Goal: Task Accomplishment & Management: Use online tool/utility

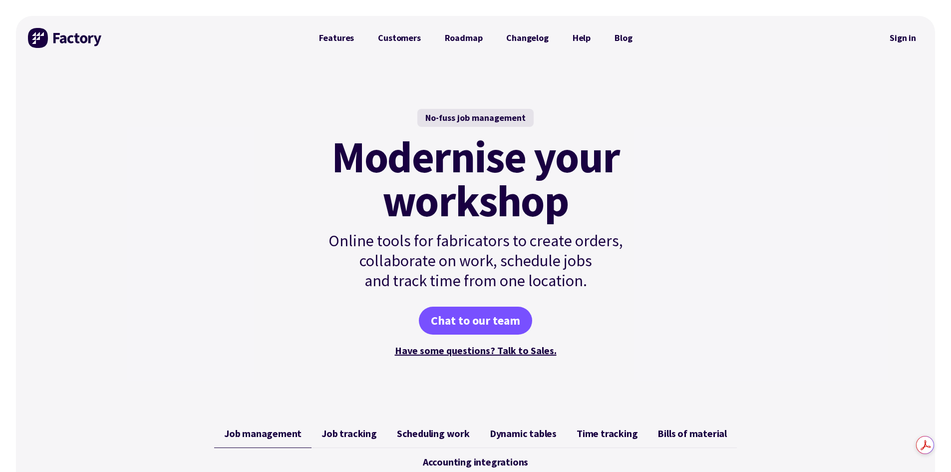
click at [904, 38] on link "Sign in" at bounding box center [903, 37] width 40 height 23
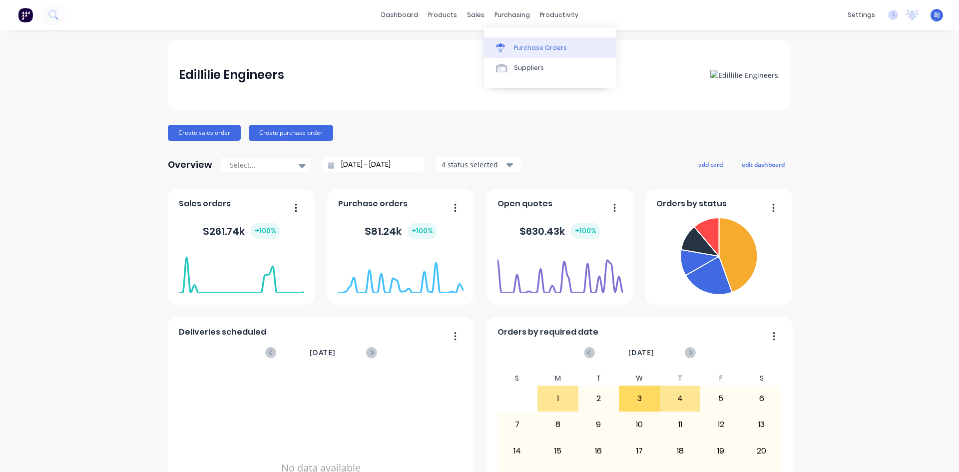
click at [499, 46] on icon at bounding box center [500, 44] width 9 height 3
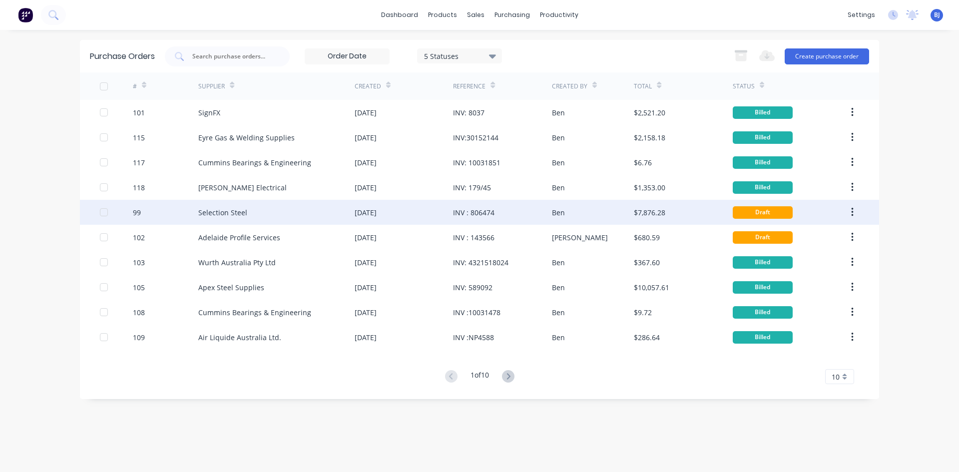
click at [464, 213] on div "INV : 806474" at bounding box center [473, 212] width 41 height 10
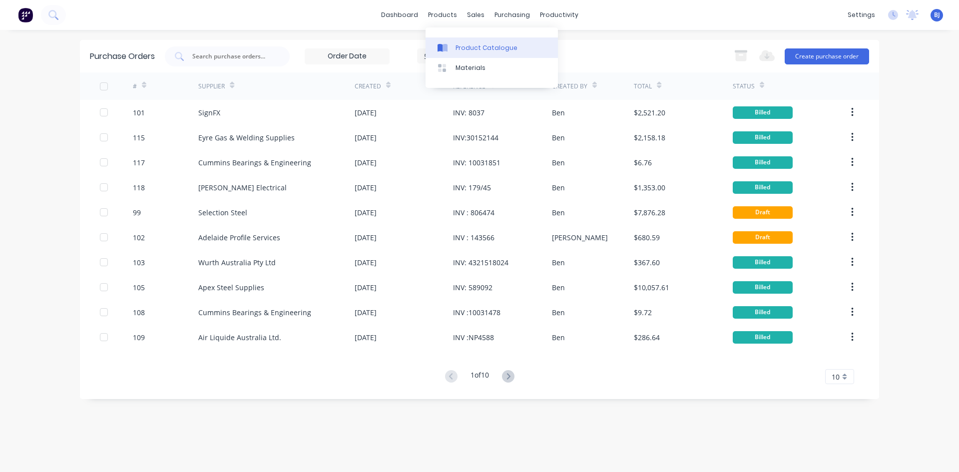
click at [443, 49] on icon at bounding box center [444, 48] width 5 height 8
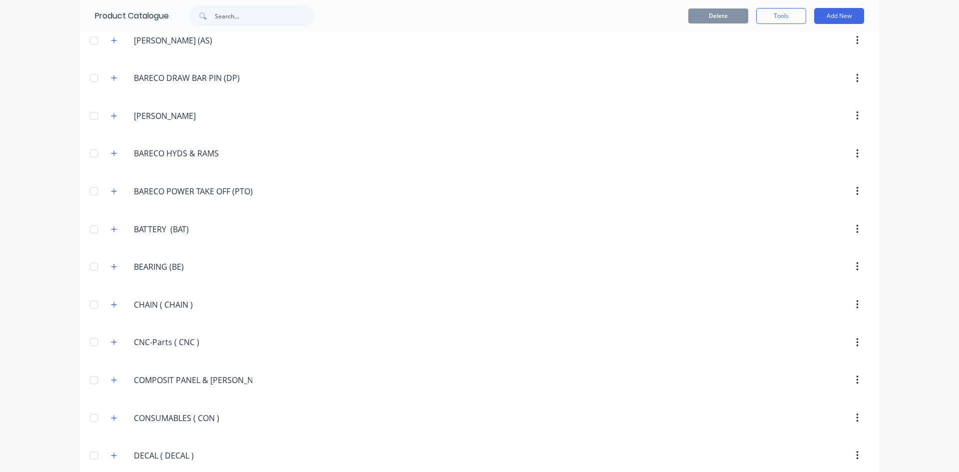
scroll to position [449, 0]
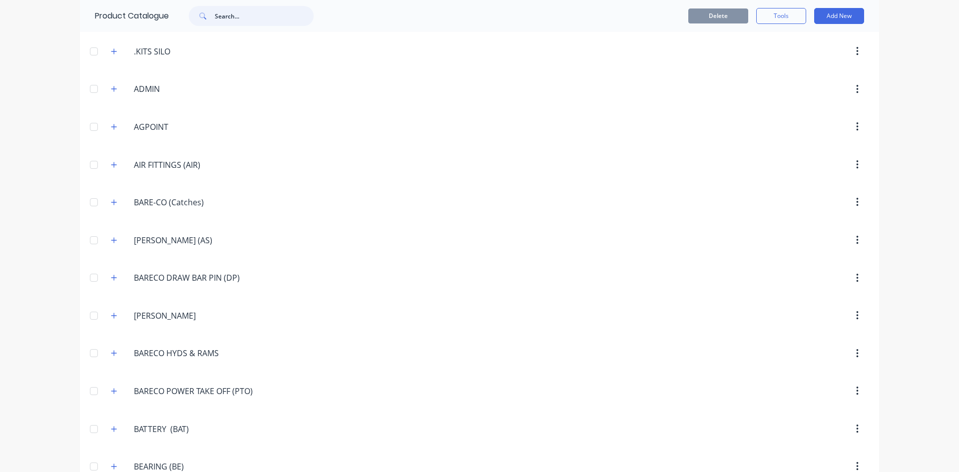
click at [235, 16] on input "text" at bounding box center [264, 16] width 99 height 20
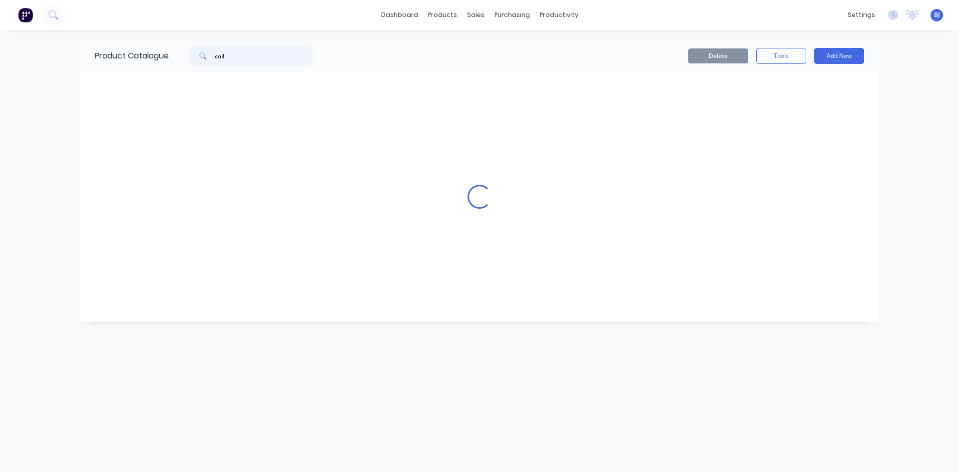
scroll to position [0, 0]
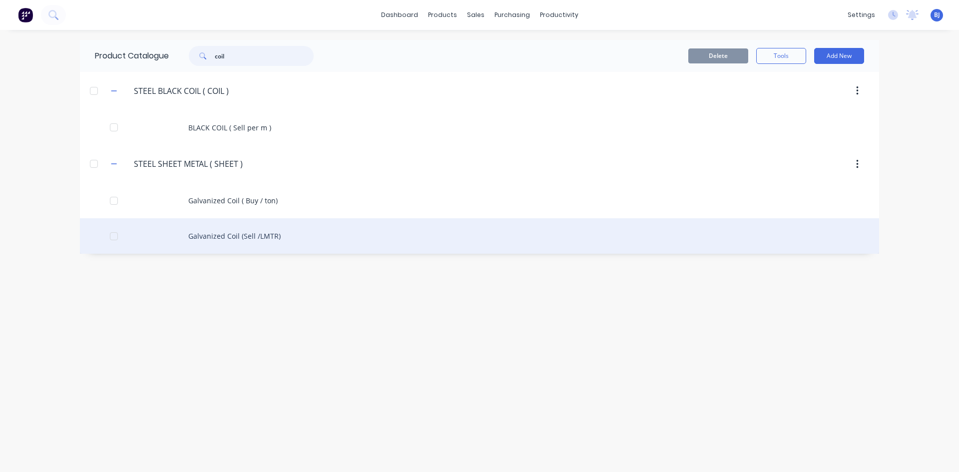
type input "coil"
click at [245, 237] on div "Galvanized Coil (Sell /LMTR)" at bounding box center [479, 235] width 799 height 35
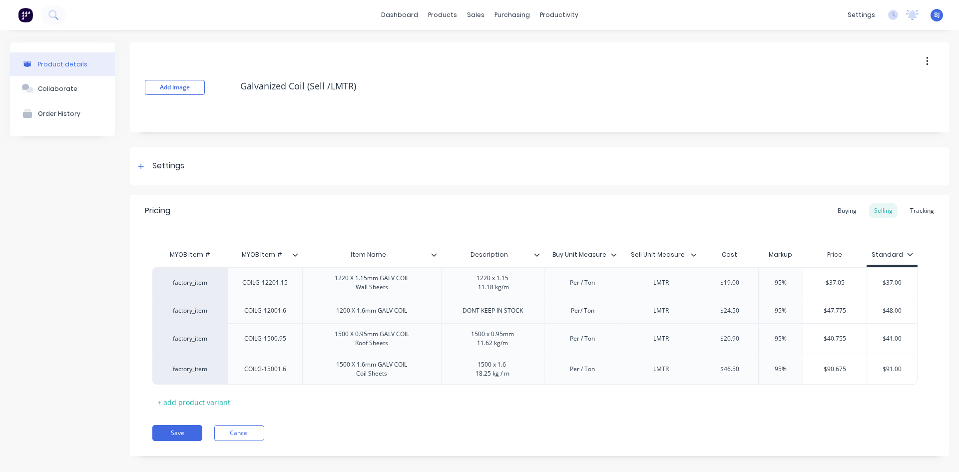
type textarea "x"
click at [918, 214] on div "Tracking" at bounding box center [922, 210] width 34 height 15
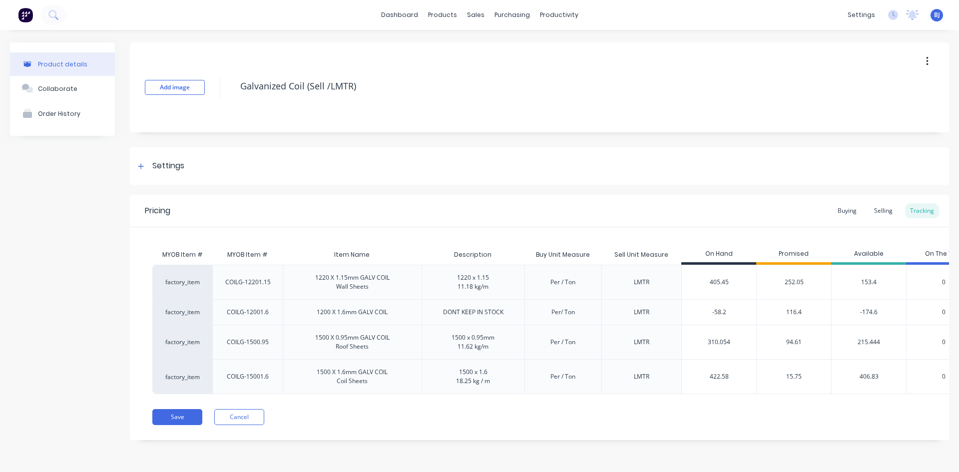
scroll to position [3, 0]
click at [268, 372] on div "COILG-15001.6" at bounding box center [248, 376] width 42 height 9
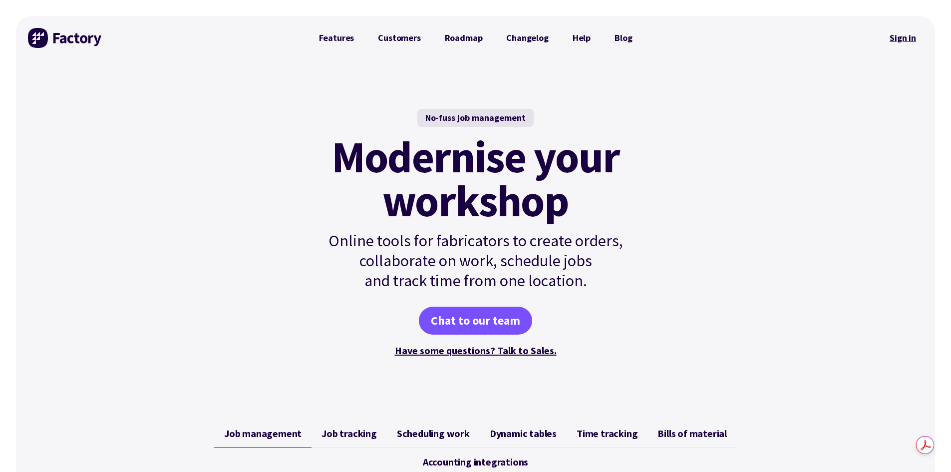
click at [902, 40] on link "Sign in" at bounding box center [903, 37] width 40 height 23
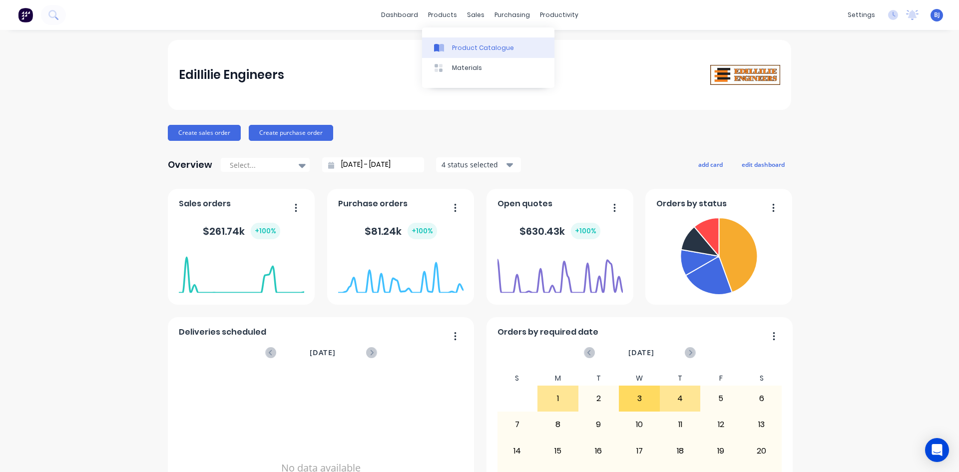
click at [441, 45] on icon at bounding box center [441, 48] width 5 height 8
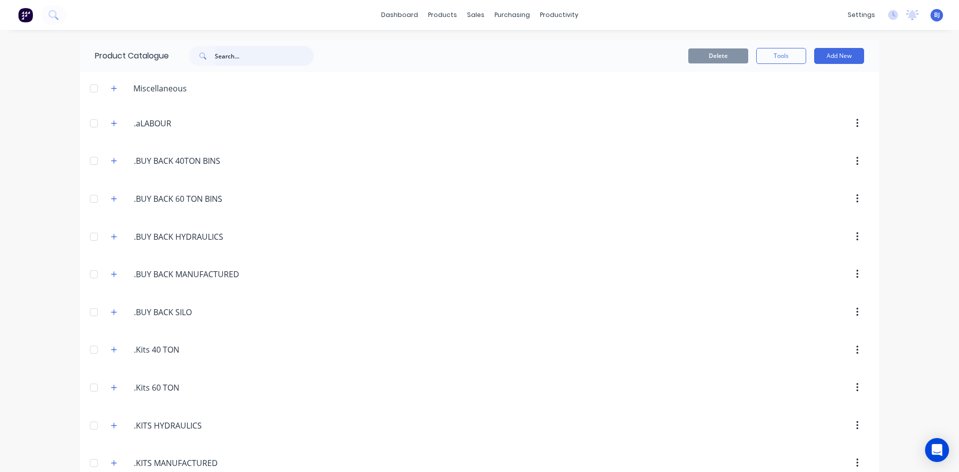
click at [230, 56] on input "text" at bounding box center [264, 56] width 99 height 20
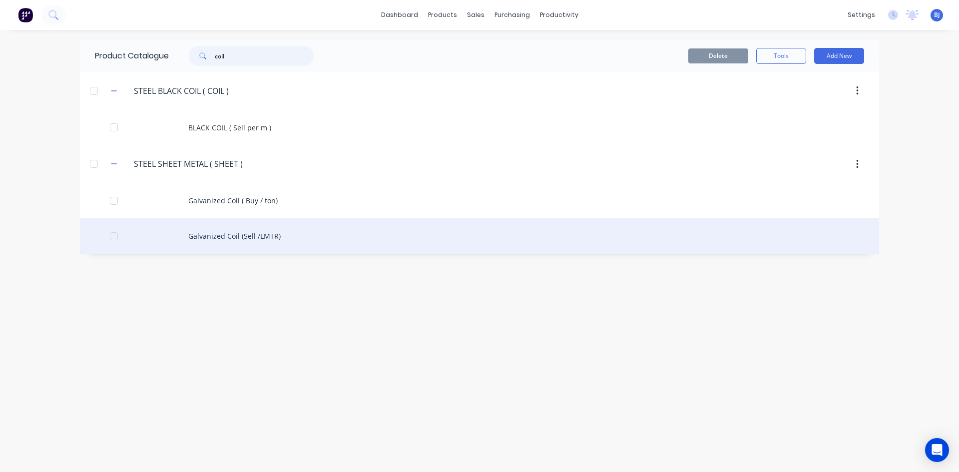
type input "coil"
click at [193, 236] on div "Galvanized Coil (Sell /LMTR)" at bounding box center [479, 235] width 799 height 35
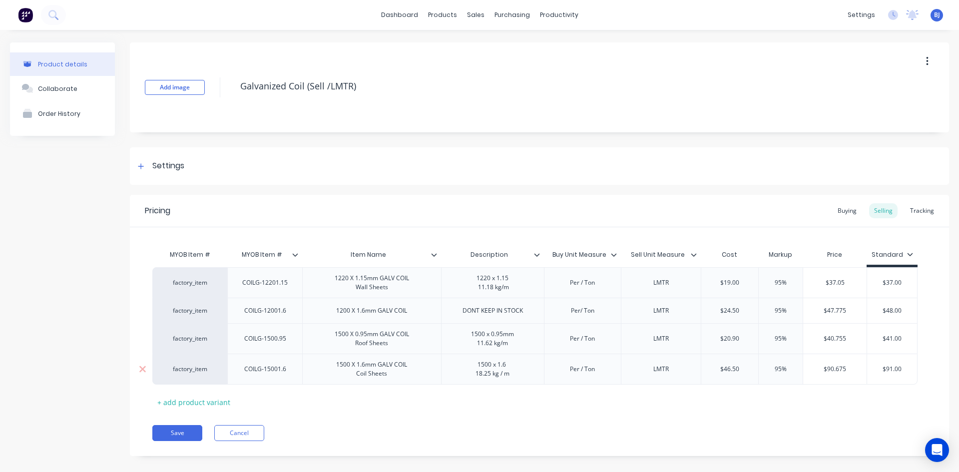
type textarea "x"
click at [287, 314] on div "COILG-12001.6" at bounding box center [265, 310] width 58 height 13
type textarea "x"
click at [366, 315] on div "1200 X 1.6mm GALV COIL" at bounding box center [371, 310] width 87 height 13
type textarea "x"
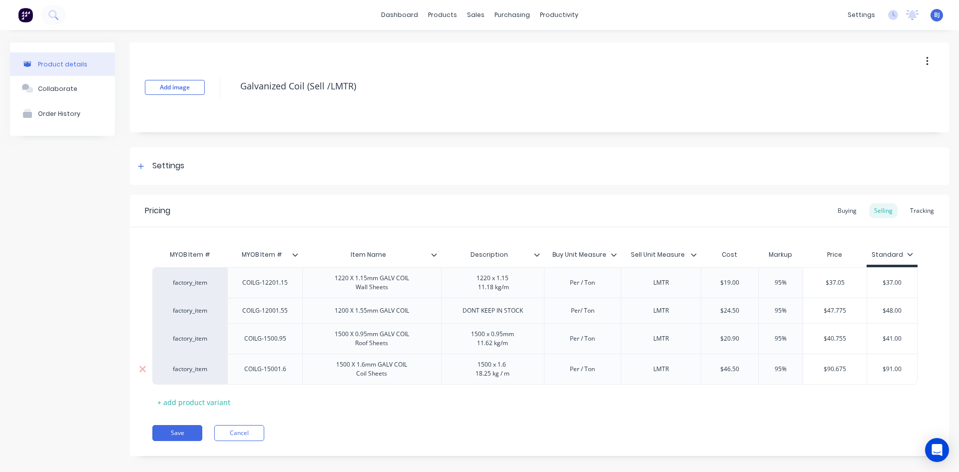
drag, startPoint x: 287, startPoint y: 373, endPoint x: 286, endPoint y: 384, distance: 11.0
click at [287, 373] on div "COILG-15001.6" at bounding box center [265, 369] width 58 height 13
type textarea "x"
drag, startPoint x: 367, startPoint y: 368, endPoint x: 363, endPoint y: 379, distance: 11.1
click at [367, 369] on div "1500 X 1.6mm GALV COIL Coil Sheets" at bounding box center [371, 369] width 87 height 22
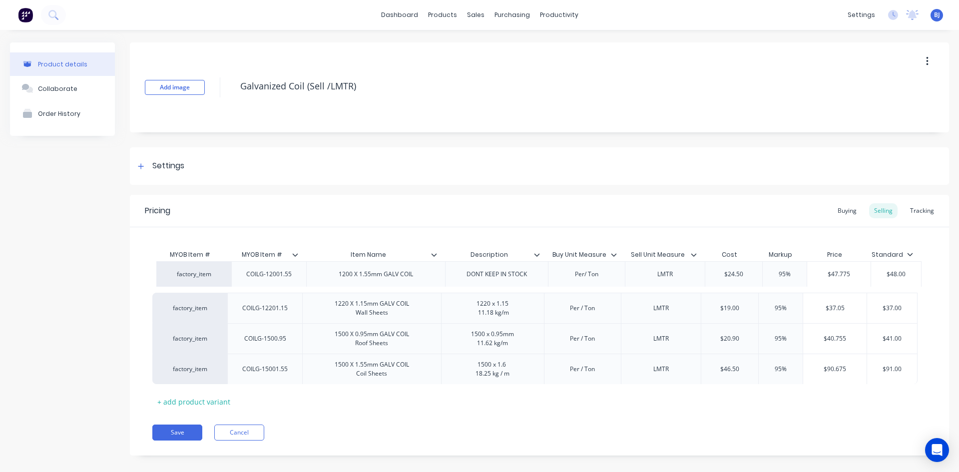
drag, startPoint x: 265, startPoint y: 321, endPoint x: 269, endPoint y: 282, distance: 39.7
click at [269, 282] on div "factory_item COILG-12201.15 1220 X 1.15mm GALV COIL Wall Sheets 1220 x 1.15 11.…" at bounding box center [539, 325] width 774 height 117
drag, startPoint x: 366, startPoint y: 368, endPoint x: 366, endPoint y: 382, distance: 14.0
click at [365, 370] on div "1500 X 1.6mm GALV COIL Coil Sheets" at bounding box center [371, 369] width 87 height 22
click at [366, 368] on div "1500 X 1.6mm GALV COIL Coil Sheets" at bounding box center [371, 369] width 87 height 22
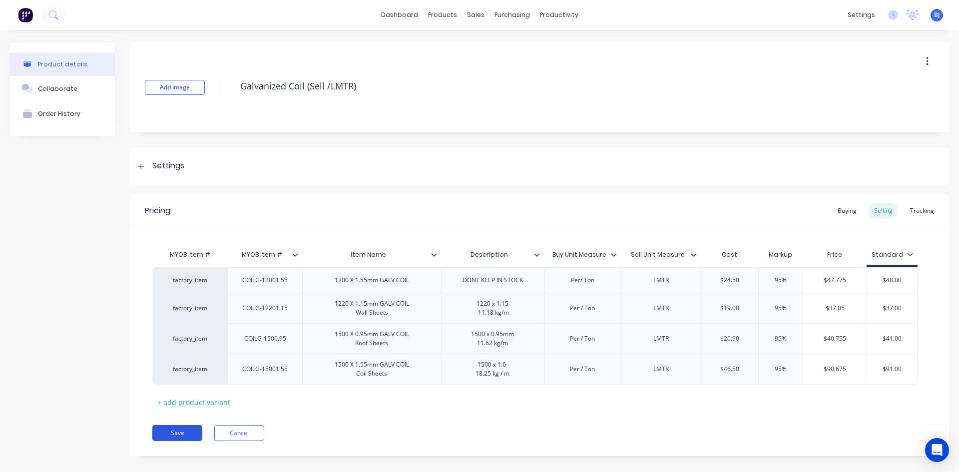
click at [197, 431] on button "Save" at bounding box center [177, 433] width 50 height 16
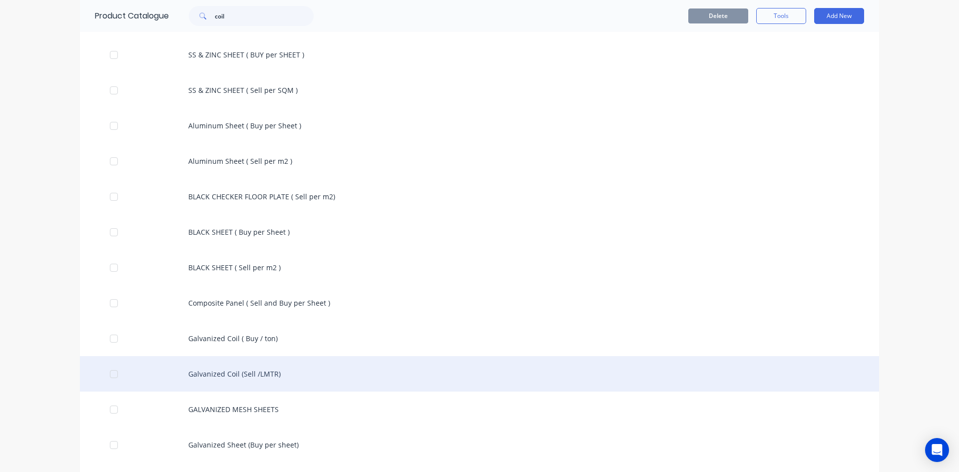
scroll to position [217, 0]
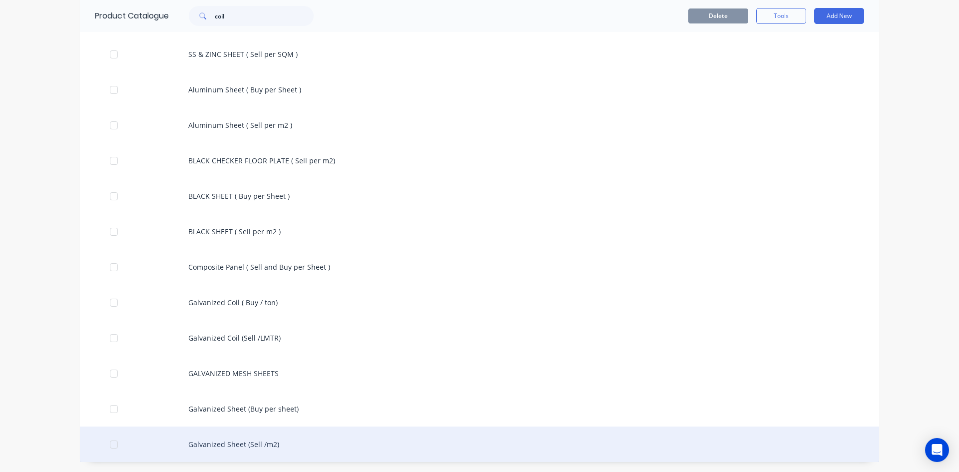
click at [235, 444] on div "Galvanized Sheet (Sell /m2)" at bounding box center [479, 443] width 799 height 35
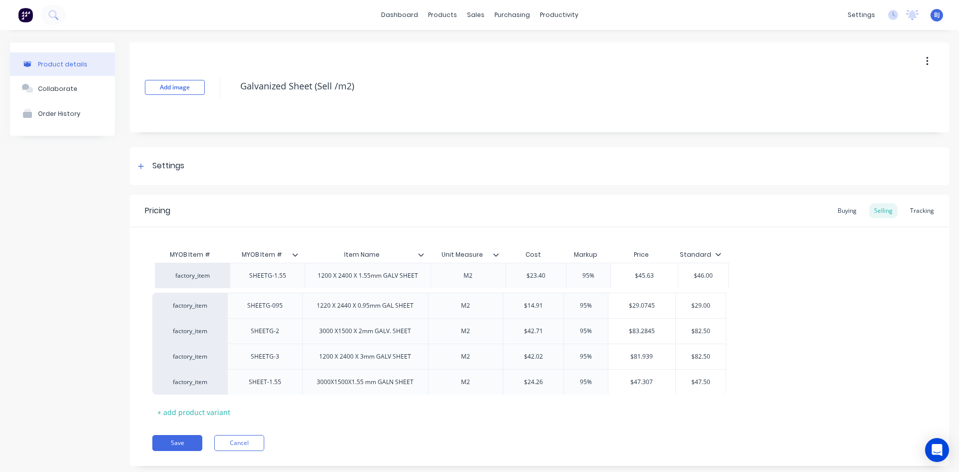
drag, startPoint x: 251, startPoint y: 314, endPoint x: 254, endPoint y: 281, distance: 33.1
click at [254, 281] on div "factory_item SHEETG-095 1220 X 2440 X 0.95mm GAL SHEET M2 $14.91 95% $29.0745 $…" at bounding box center [539, 330] width 774 height 127
click at [168, 442] on button "Save" at bounding box center [177, 443] width 50 height 16
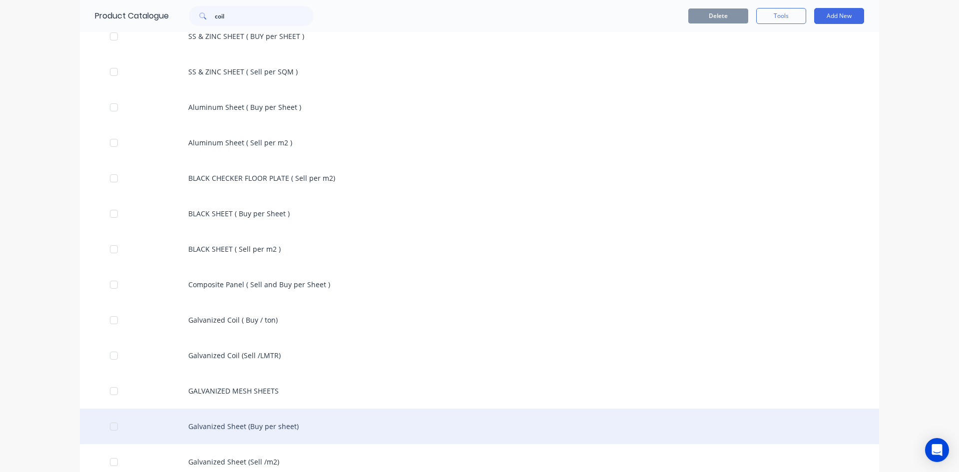
scroll to position [217, 0]
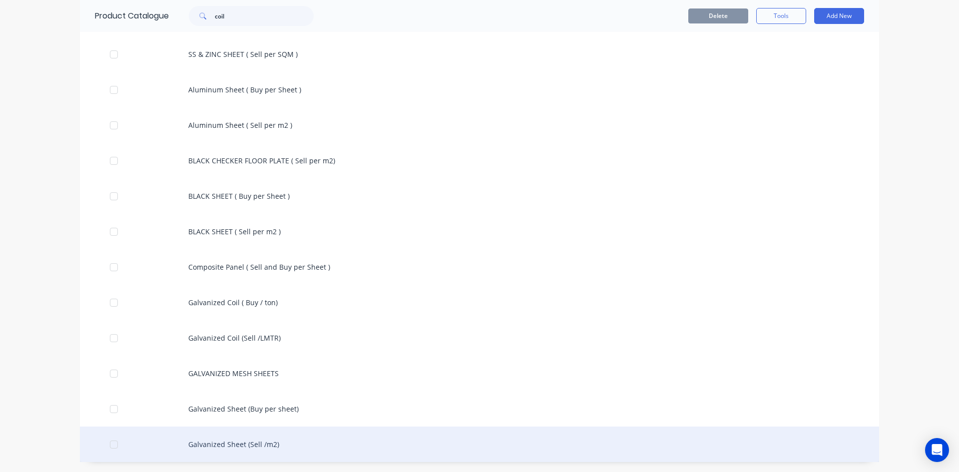
click at [209, 446] on div "Galvanized Sheet (Sell /m2)" at bounding box center [479, 443] width 799 height 35
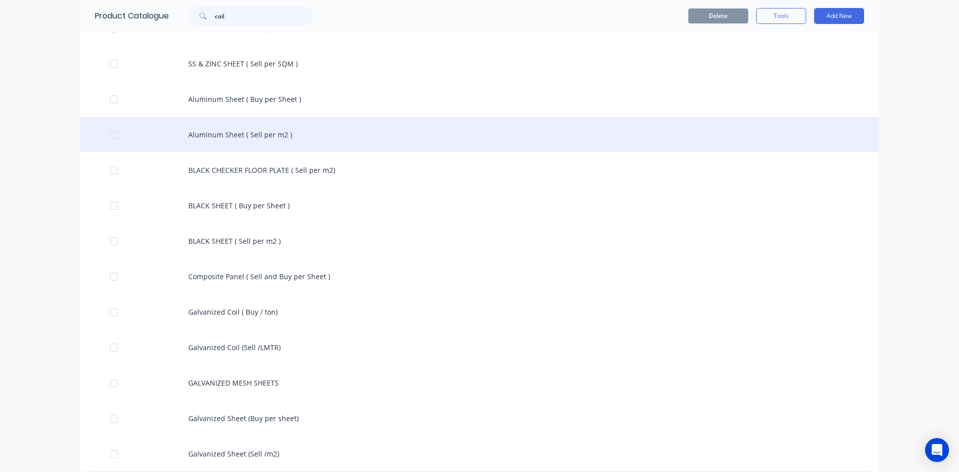
scroll to position [217, 0]
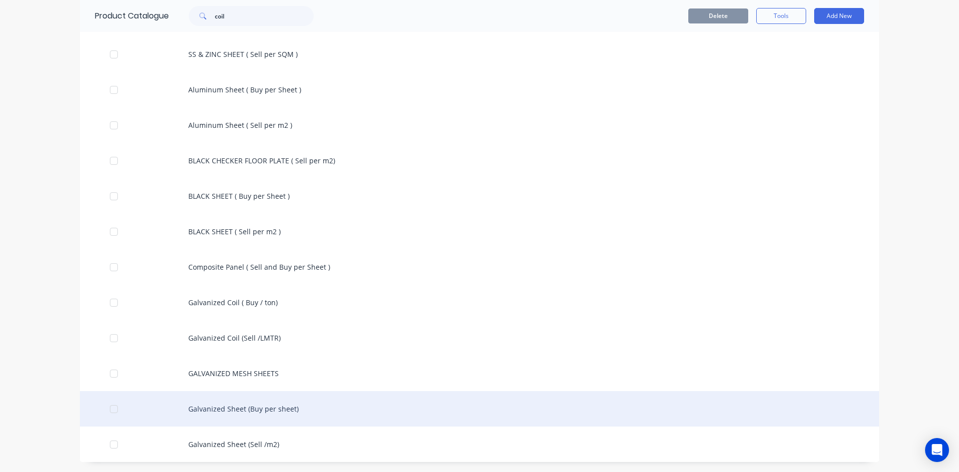
click at [239, 410] on div "Galvanized Sheet (Buy per sheet)" at bounding box center [479, 408] width 799 height 35
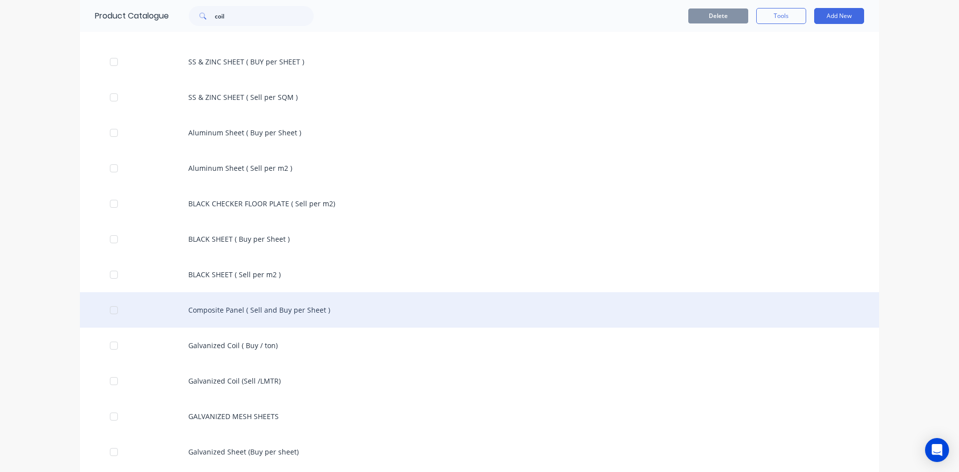
scroll to position [217, 0]
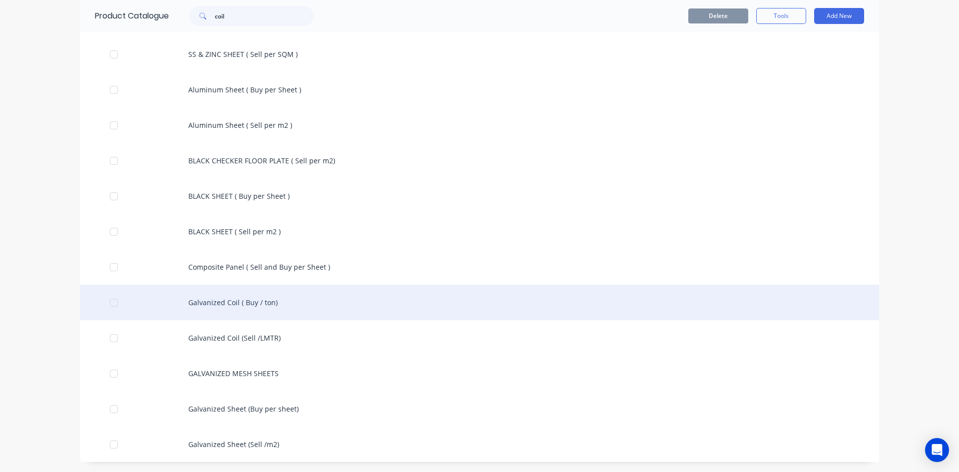
click at [227, 301] on div "Galvanized Coil ( Buy / ton)" at bounding box center [479, 302] width 799 height 35
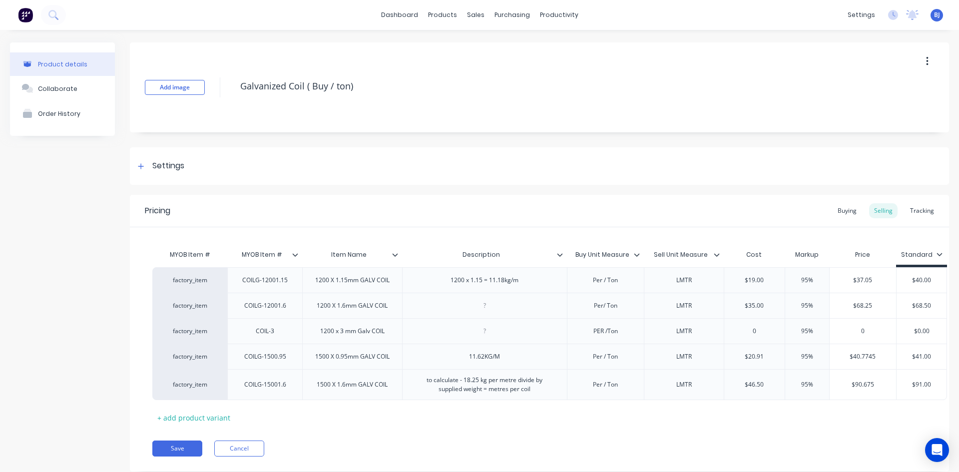
type textarea "x"
click at [287, 309] on div "COILG-12001.6" at bounding box center [265, 305] width 58 height 13
type textarea "x"
click at [347, 311] on div "1200 X 1.6mm GALV COIL" at bounding box center [352, 305] width 87 height 13
type textarea "x"
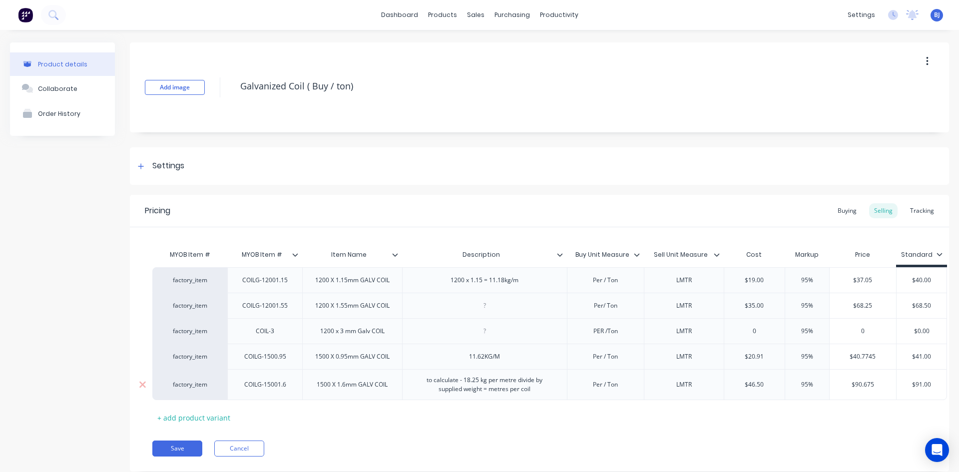
click at [288, 387] on div "COILG-15001.6" at bounding box center [265, 384] width 58 height 13
type textarea "x"
drag, startPoint x: 346, startPoint y: 389, endPoint x: 343, endPoint y: 424, distance: 35.1
click at [346, 394] on div "1500 X 1.6mm GALV COIL" at bounding box center [352, 384] width 100 height 31
click at [185, 455] on button "Save" at bounding box center [177, 448] width 50 height 16
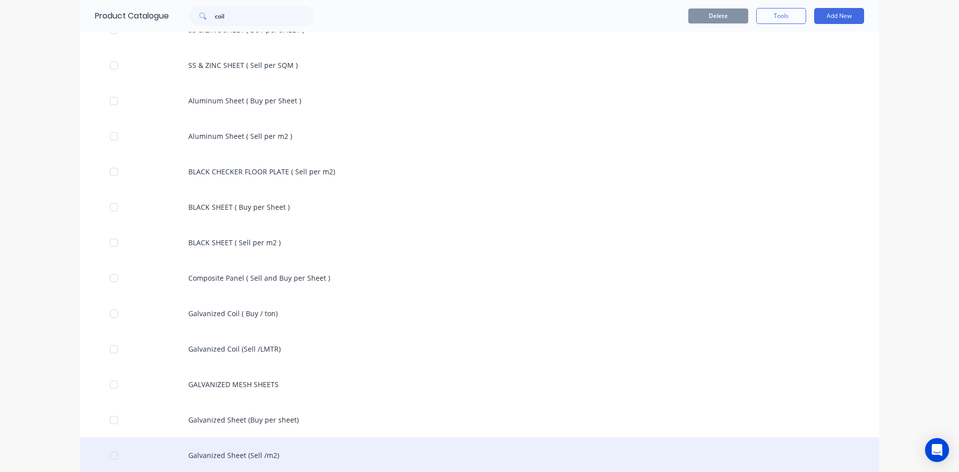
scroll to position [217, 0]
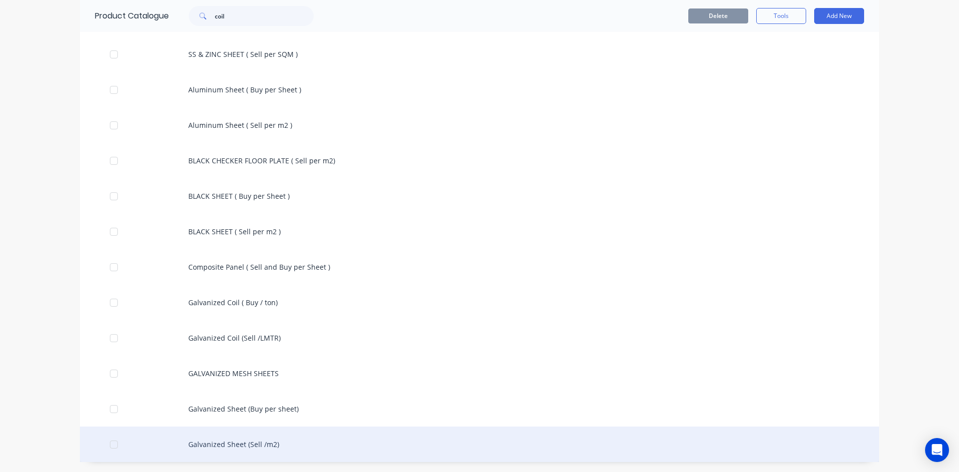
click at [205, 444] on div "Galvanized Sheet (Sell /m2)" at bounding box center [479, 443] width 799 height 35
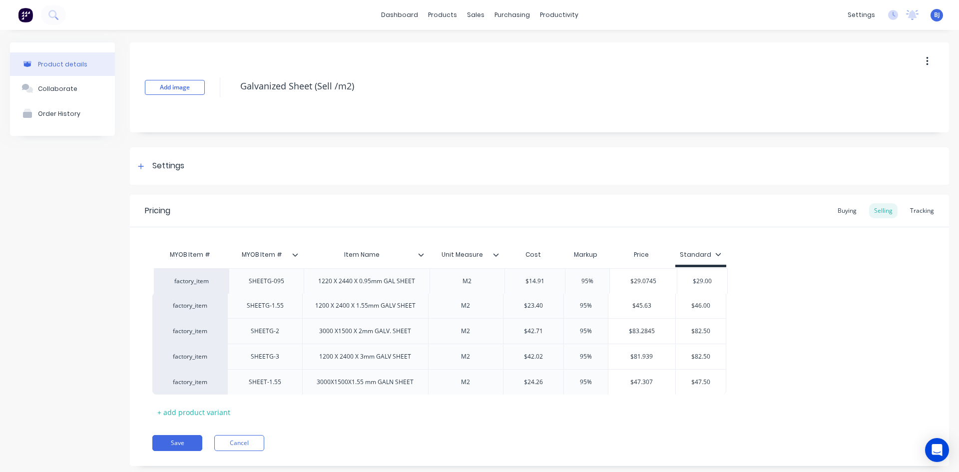
drag, startPoint x: 264, startPoint y: 315, endPoint x: 267, endPoint y: 288, distance: 27.6
click at [267, 288] on div "factory_item SHEETG-1.55 1200 X 2400 X 1.55mm GALV SHEET M2 $23.40 95% $45.63 $…" at bounding box center [539, 330] width 774 height 127
click at [179, 444] on button "Save" at bounding box center [177, 443] width 50 height 16
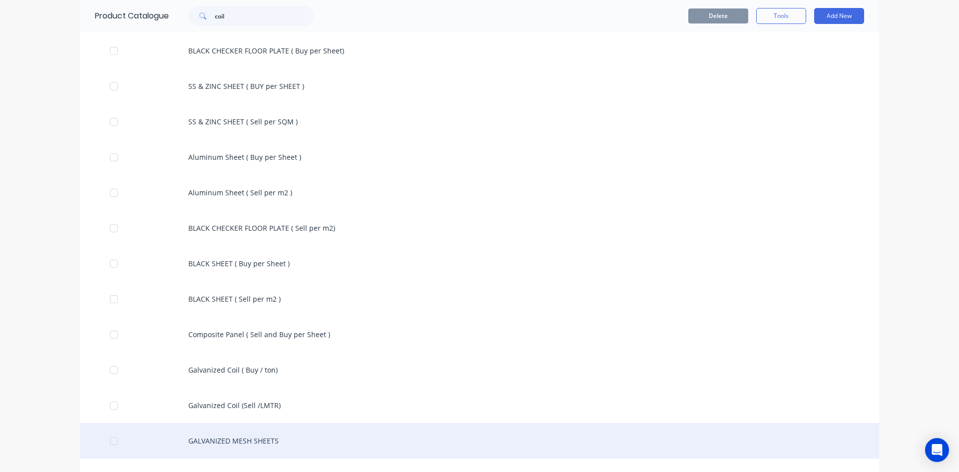
scroll to position [217, 0]
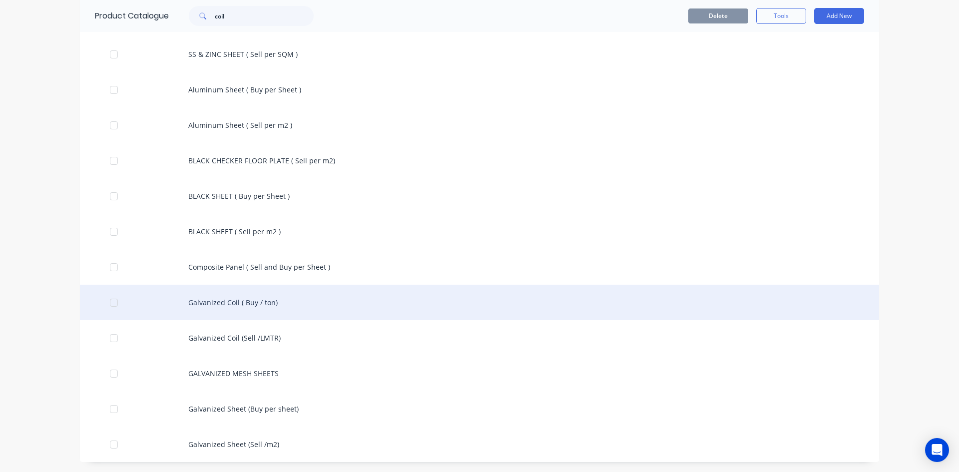
click at [243, 300] on div "Galvanized Coil ( Buy / ton)" at bounding box center [479, 302] width 799 height 35
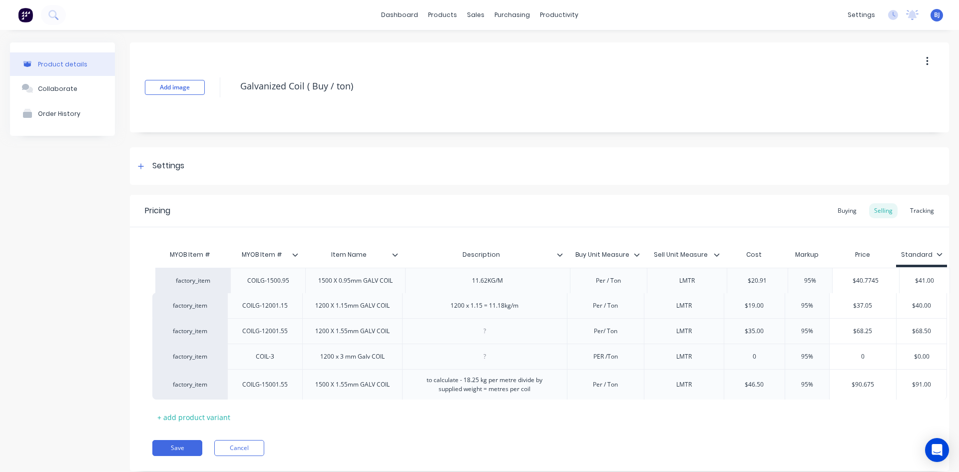
drag, startPoint x: 265, startPoint y: 366, endPoint x: 269, endPoint y: 287, distance: 79.0
click at [269, 287] on div "factory_item COILG-12001.15 1200 X 1.15mm GALV COIL 1200 x 1.15 = 11.18kg/m Per…" at bounding box center [539, 333] width 774 height 132
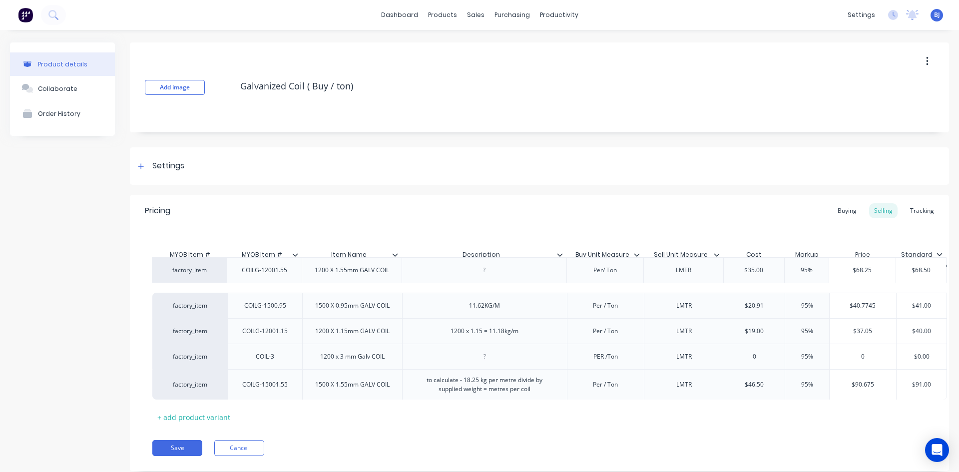
drag, startPoint x: 271, startPoint y: 342, endPoint x: 270, endPoint y: 279, distance: 63.4
click at [270, 279] on div "factory_item COILG-1500.95 1500 X 0.95mm GALV COIL 11.62KG/M Per / Ton LMTR $20…" at bounding box center [539, 333] width 774 height 132
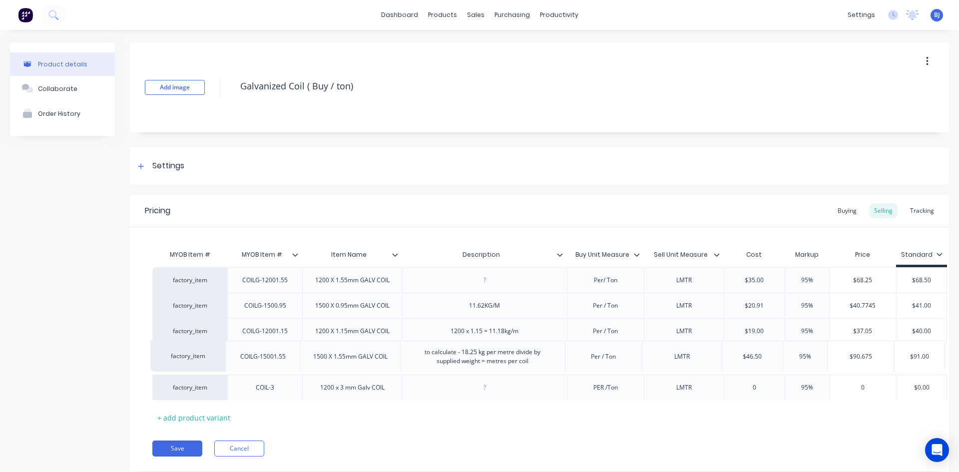
drag, startPoint x: 268, startPoint y: 395, endPoint x: 266, endPoint y: 364, distance: 31.5
click at [266, 364] on div "factory_item COILG-12001.55 1200 X 1.55mm GALV COIL Per/ Ton LMTR $35.00 95% $6…" at bounding box center [539, 333] width 774 height 133
click at [144, 387] on icon at bounding box center [142, 387] width 7 height 10
type textarea "x"
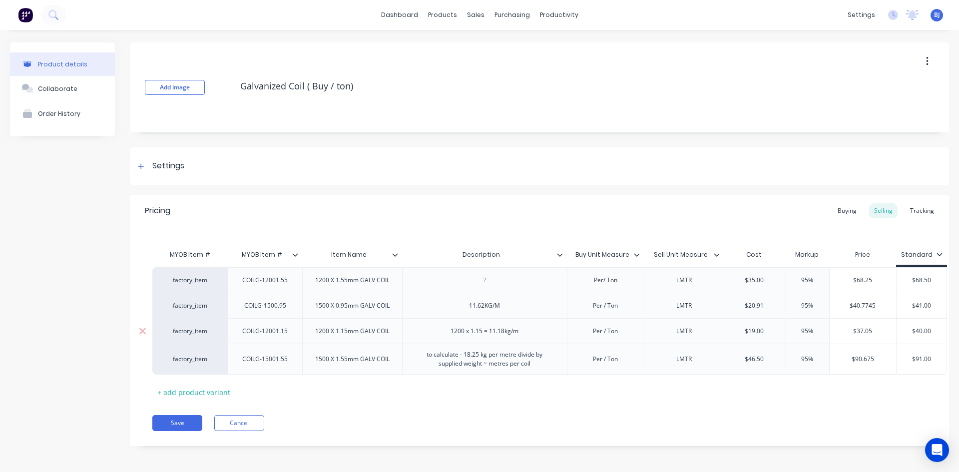
drag, startPoint x: 329, startPoint y: 333, endPoint x: 329, endPoint y: 356, distance: 23.0
click at [329, 335] on div "1200 X 1.15mm GALV COIL" at bounding box center [352, 331] width 90 height 13
type textarea "x"
click at [275, 339] on div "COILG-12001.15" at bounding box center [264, 330] width 75 height 25
click at [177, 429] on button "Save" at bounding box center [177, 423] width 50 height 16
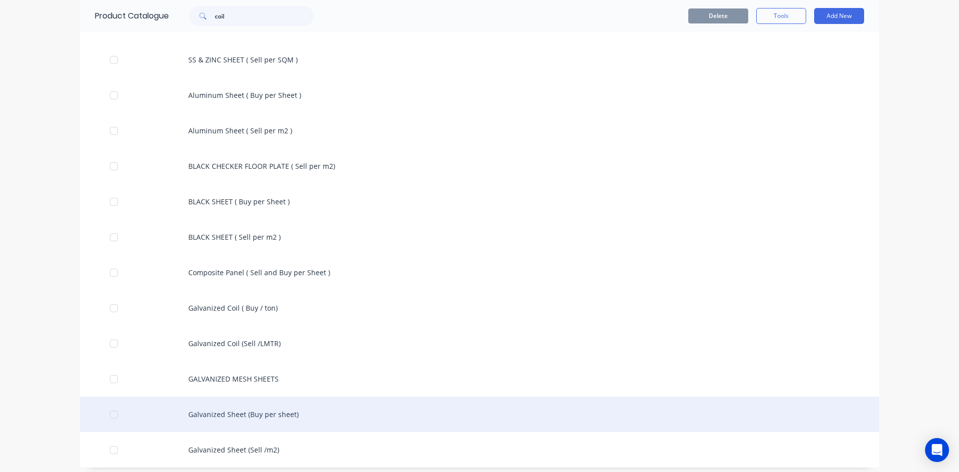
scroll to position [217, 0]
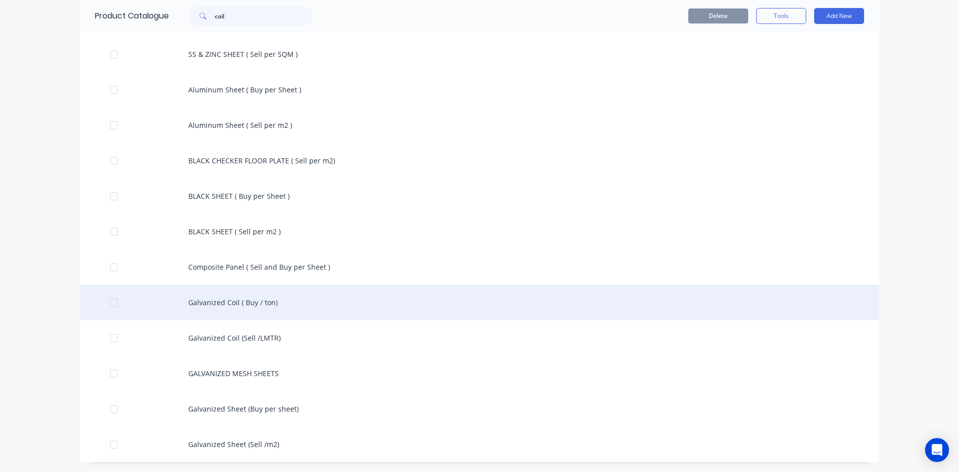
click at [238, 307] on div "Galvanized Coil ( Buy / ton)" at bounding box center [479, 302] width 799 height 35
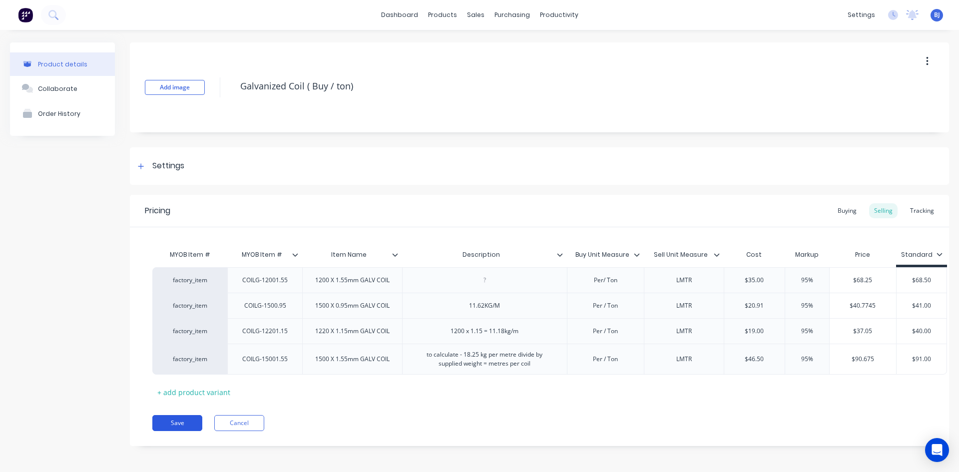
click at [171, 429] on button "Save" at bounding box center [177, 423] width 50 height 16
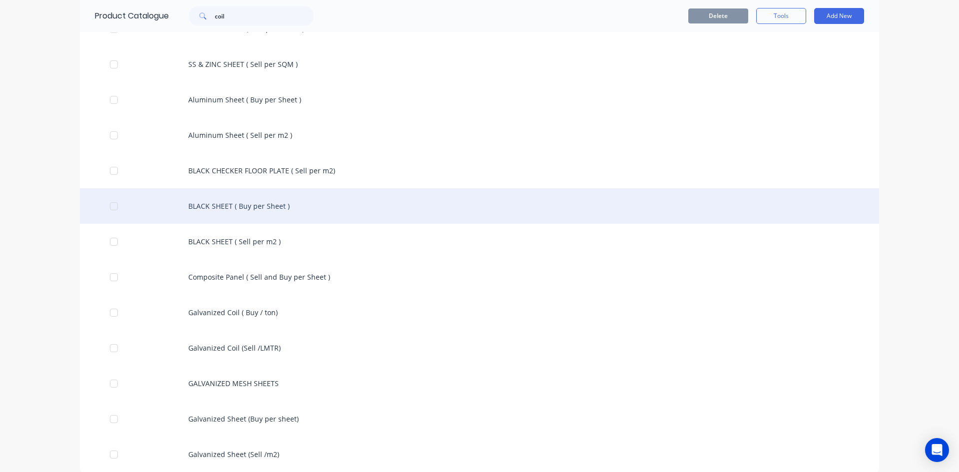
scroll to position [217, 0]
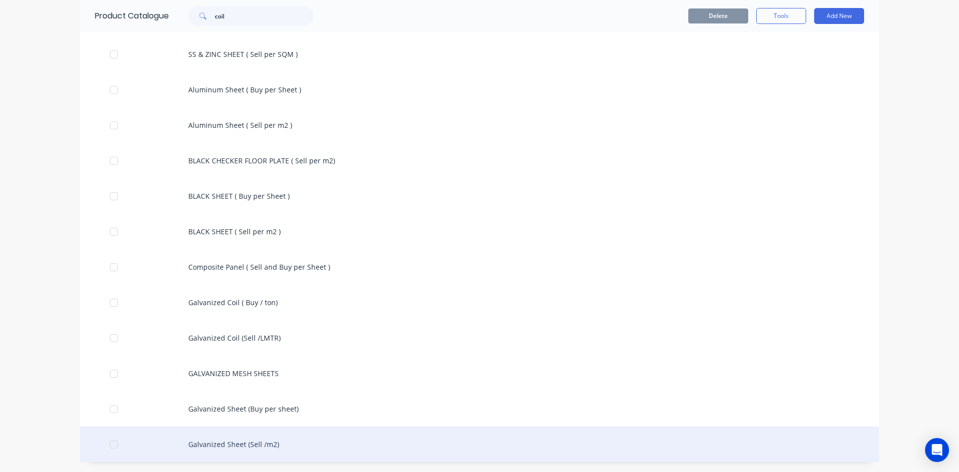
click at [259, 443] on div "Galvanized Sheet (Sell /m2)" at bounding box center [479, 443] width 799 height 35
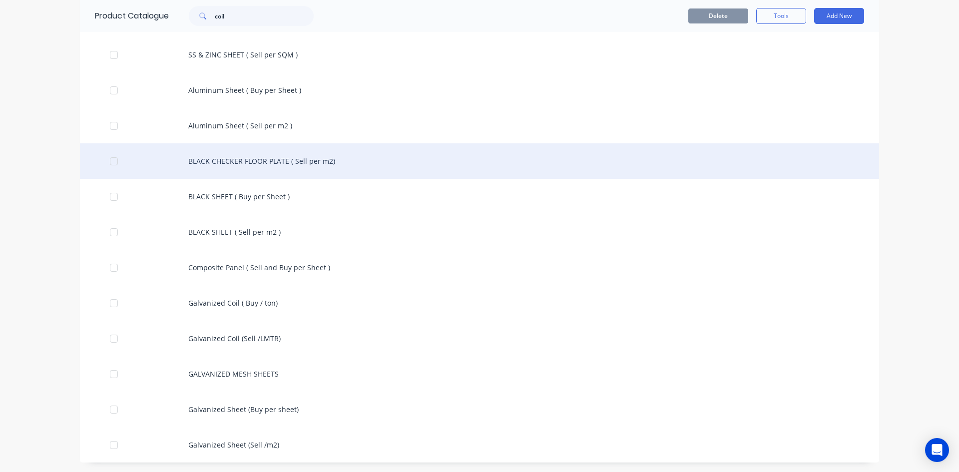
scroll to position [217, 0]
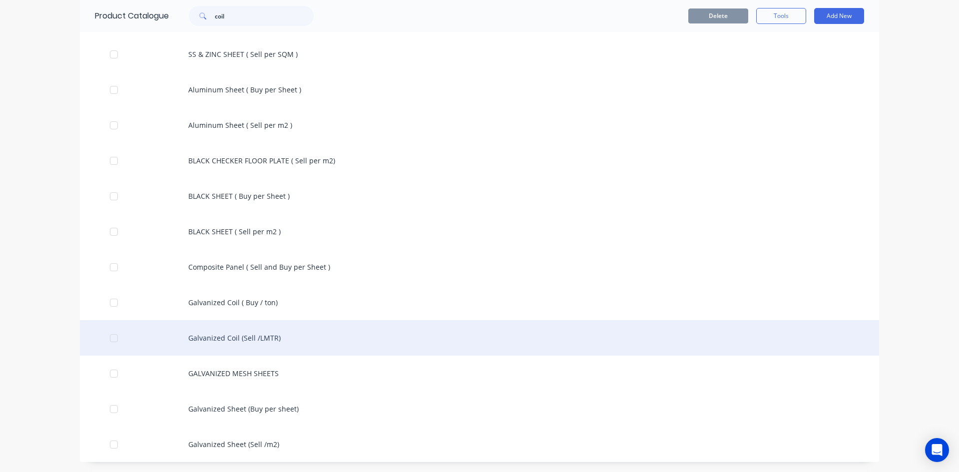
click at [247, 338] on div "Galvanized Coil (Sell /LMTR)" at bounding box center [479, 337] width 799 height 35
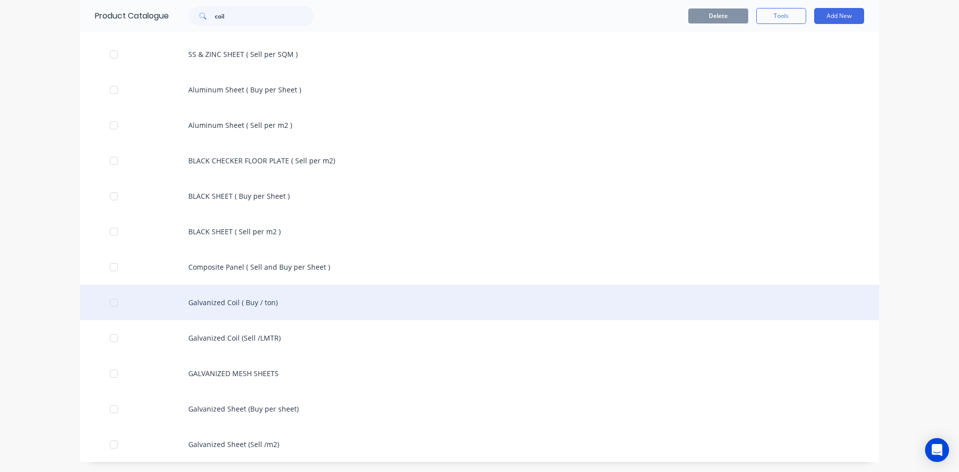
click at [261, 304] on div "Galvanized Coil ( Buy / ton)" at bounding box center [479, 302] width 799 height 35
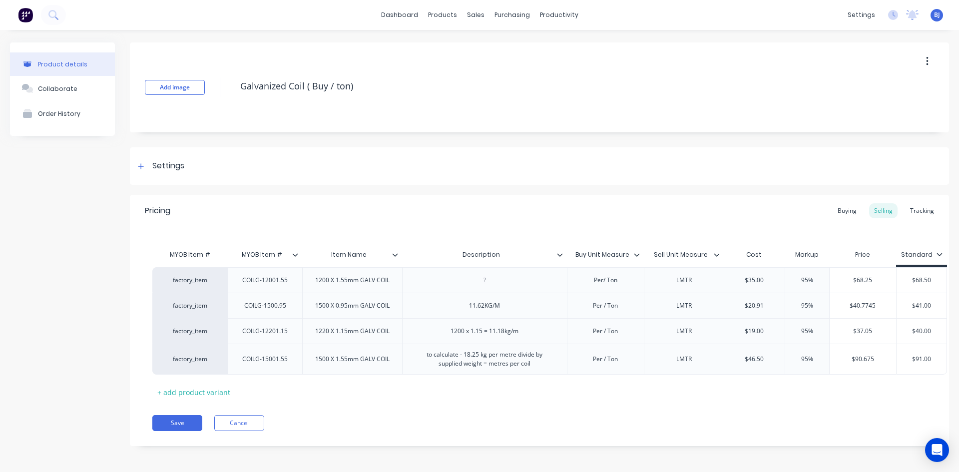
type textarea "x"
click at [481, 283] on div at bounding box center [484, 280] width 50 height 13
click at [166, 431] on button "Save" at bounding box center [177, 423] width 50 height 16
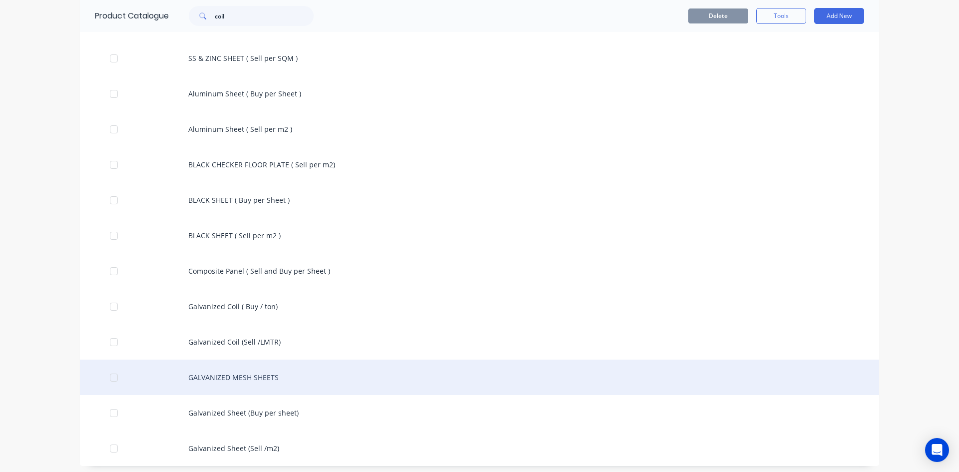
scroll to position [217, 0]
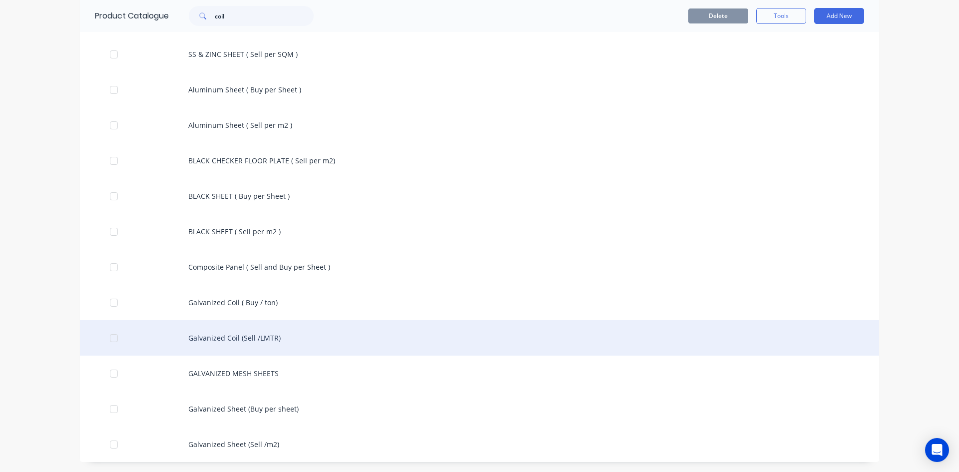
click at [243, 342] on div "Galvanized Coil (Sell /LMTR)" at bounding box center [479, 337] width 799 height 35
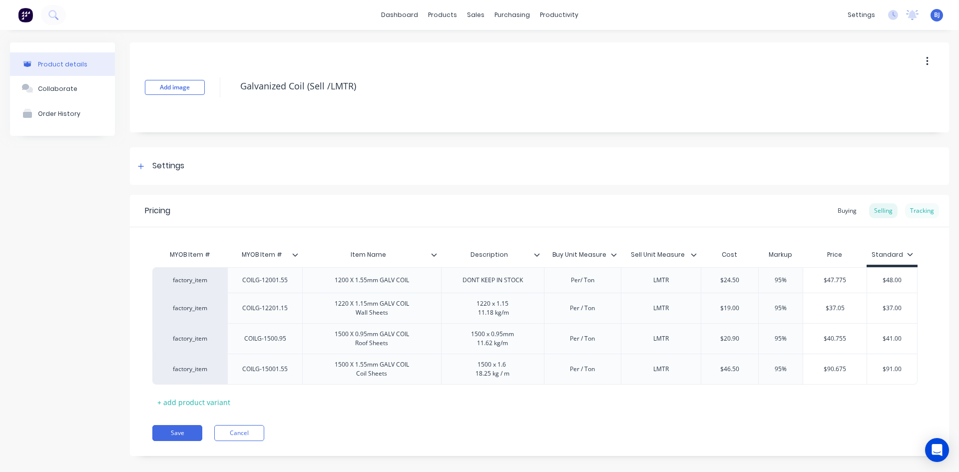
click at [924, 210] on div "Tracking" at bounding box center [922, 210] width 34 height 15
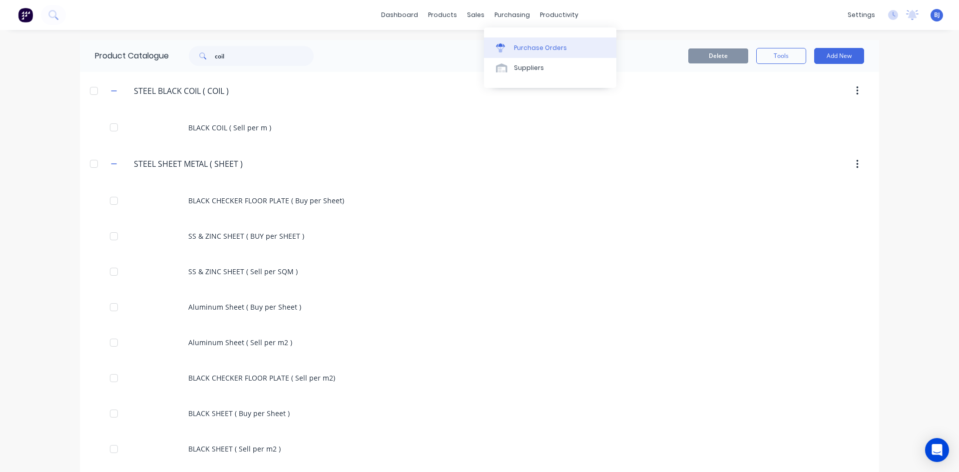
click at [514, 47] on div "Purchase Orders" at bounding box center [540, 47] width 53 height 9
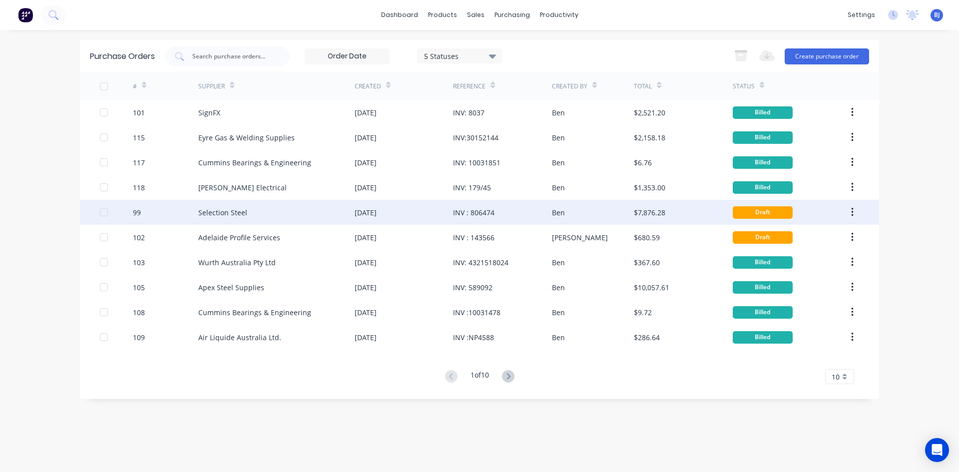
click at [461, 212] on div "INV : 806474" at bounding box center [473, 212] width 41 height 10
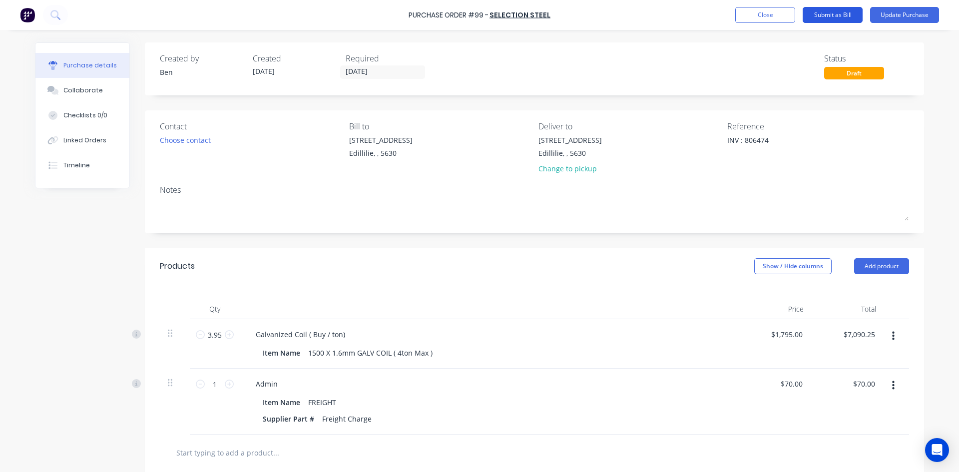
click at [839, 14] on button "Submit as Bill" at bounding box center [832, 15] width 60 height 16
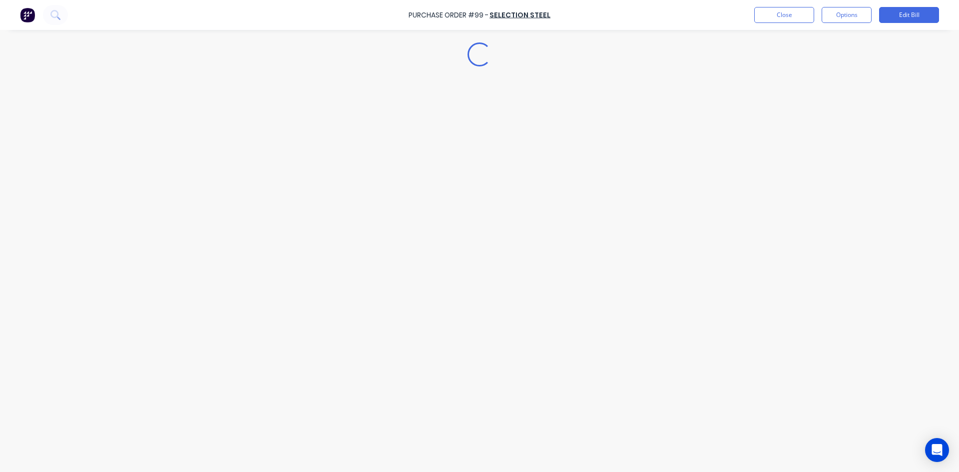
type textarea "x"
